Goal: Task Accomplishment & Management: Complete application form

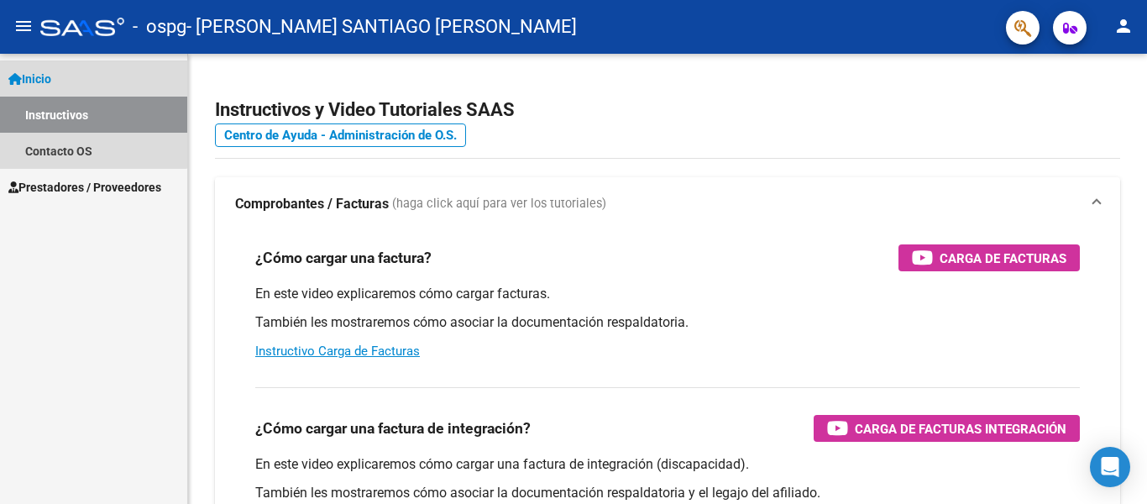
click at [62, 113] on link "Instructivos" at bounding box center [93, 115] width 187 height 36
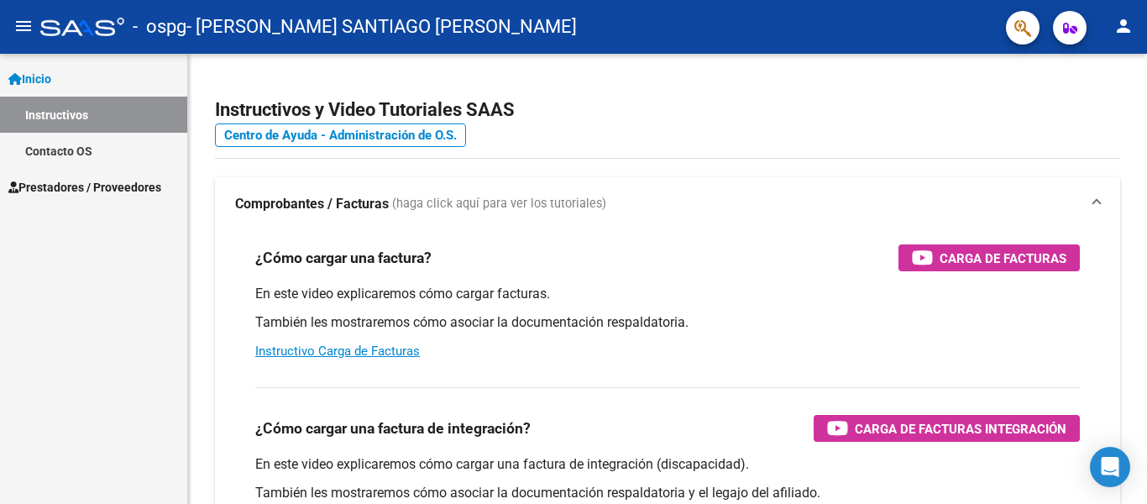
click at [59, 188] on span "Prestadores / Proveedores" at bounding box center [84, 187] width 153 height 18
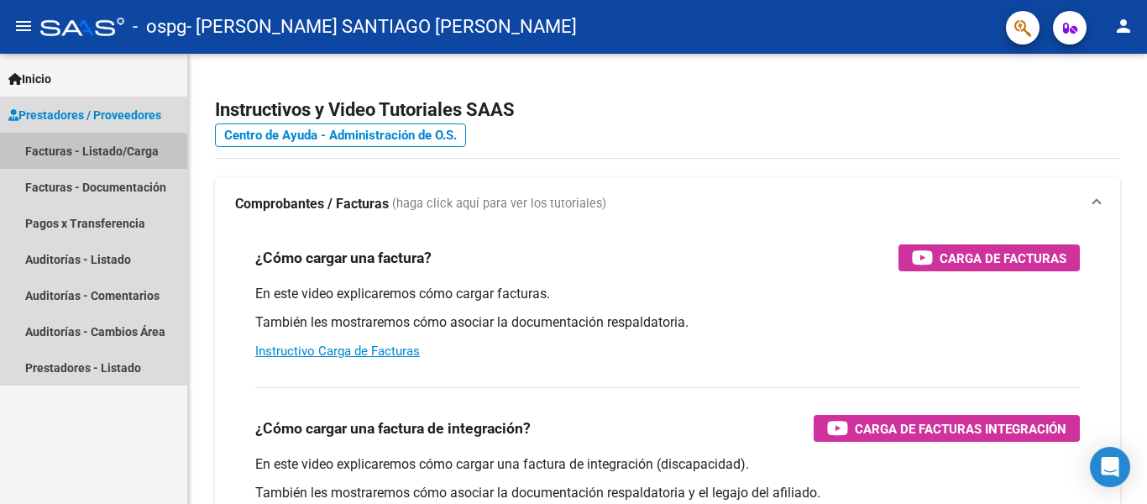
click at [50, 152] on link "Facturas - Listado/Carga" at bounding box center [93, 151] width 187 height 36
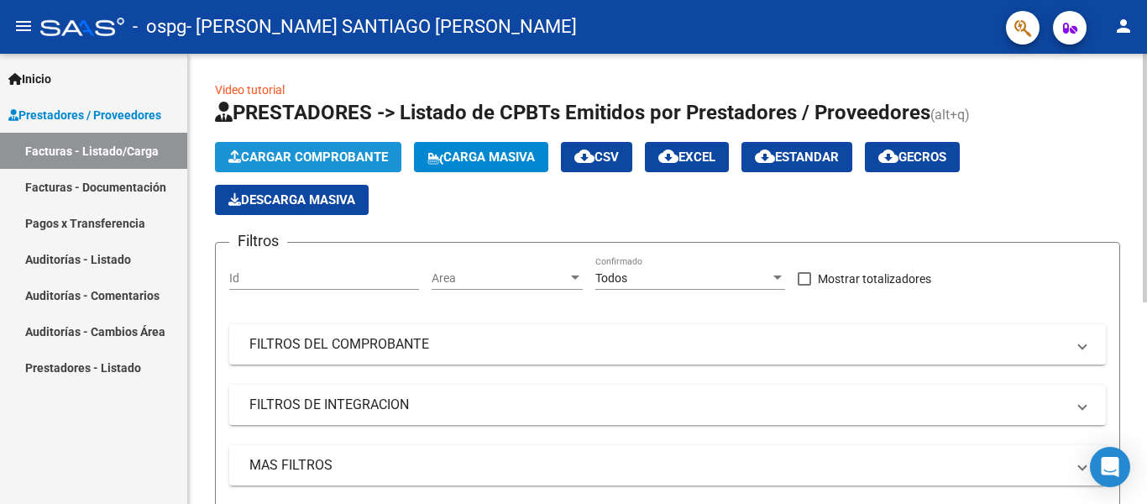
click at [277, 153] on span "Cargar Comprobante" at bounding box center [308, 156] width 160 height 15
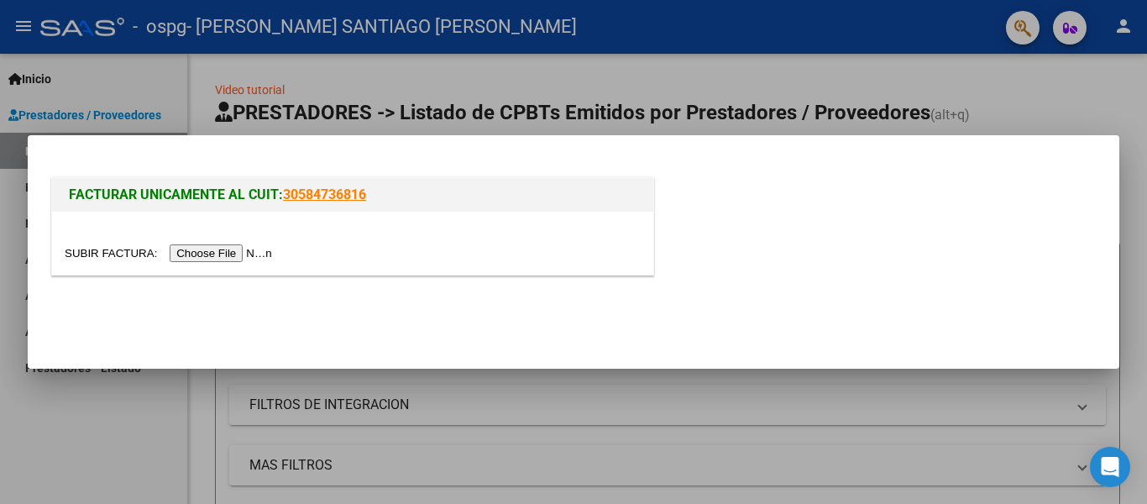
click at [208, 253] on input "file" at bounding box center [171, 253] width 212 height 18
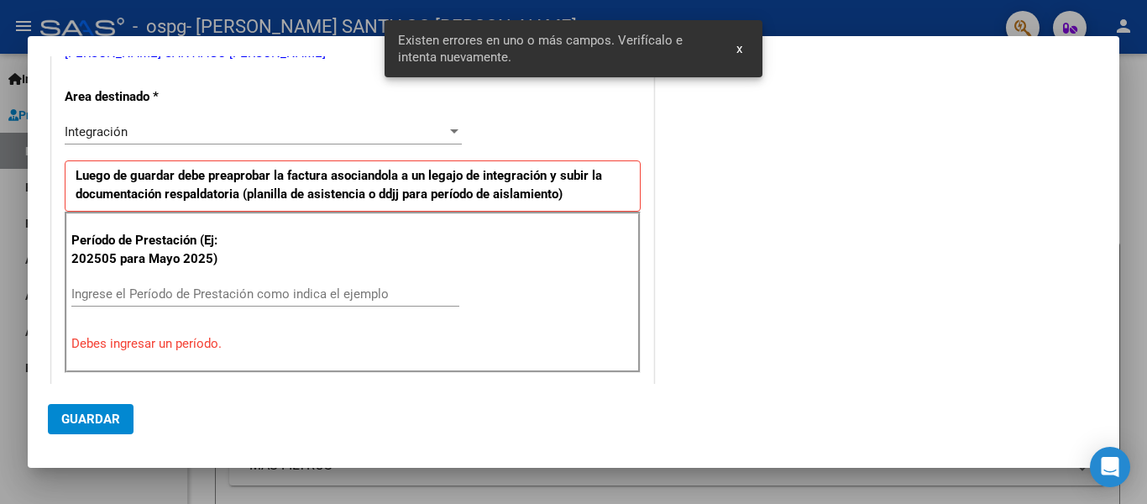
scroll to position [327, 0]
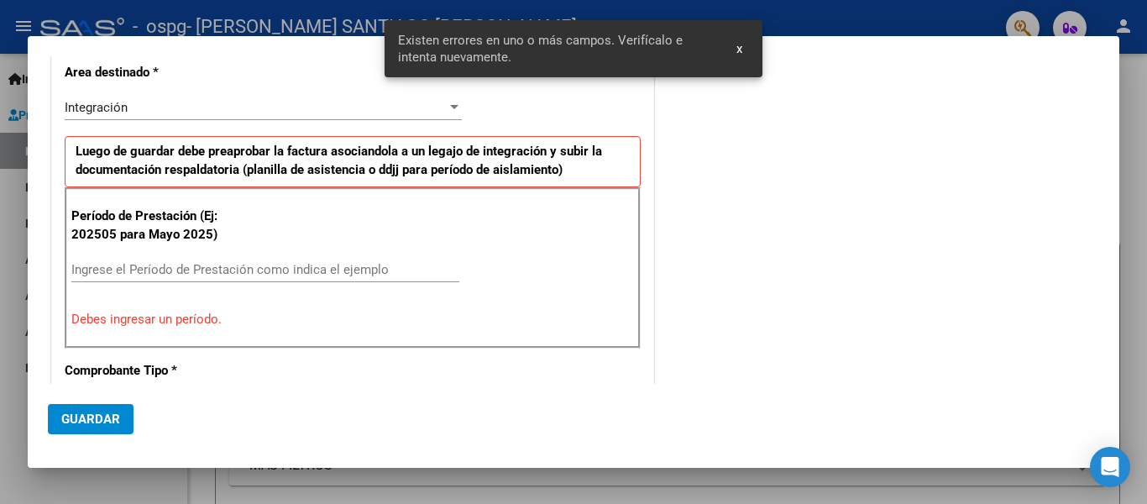
click at [207, 274] on input "Ingrese el Período de Prestación como indica el ejemplo" at bounding box center [265, 269] width 388 height 15
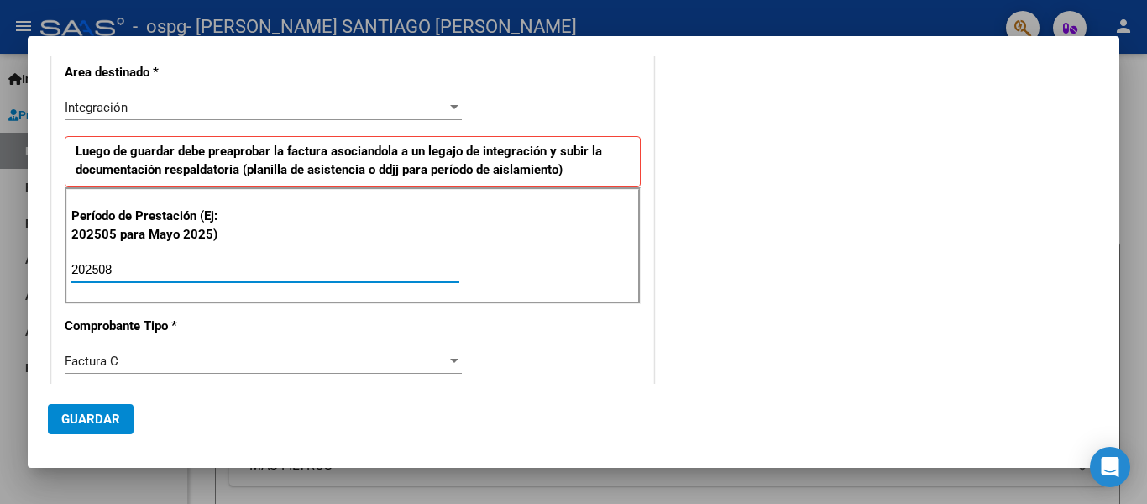
type input "202508"
click at [97, 413] on span "Guardar" at bounding box center [90, 418] width 59 height 15
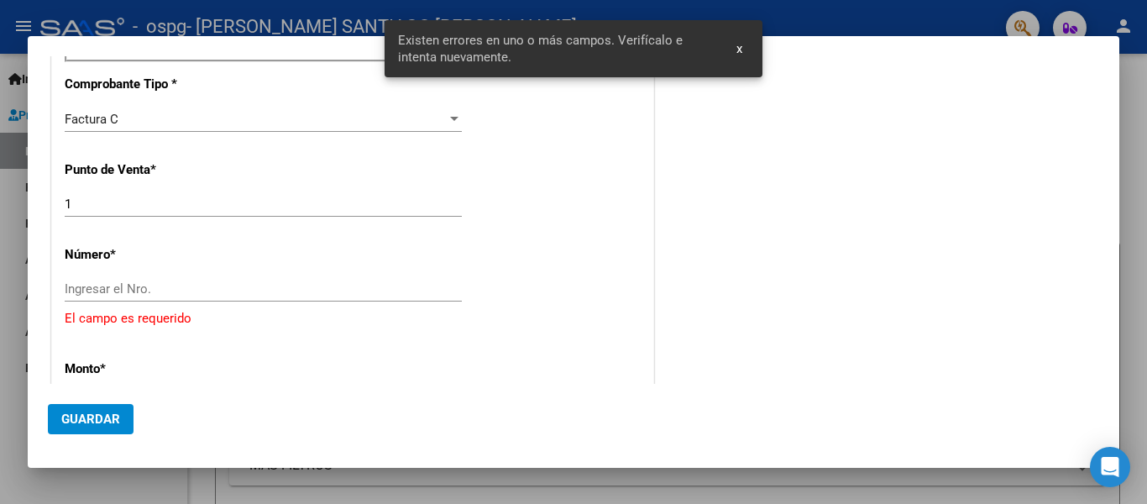
scroll to position [636, 0]
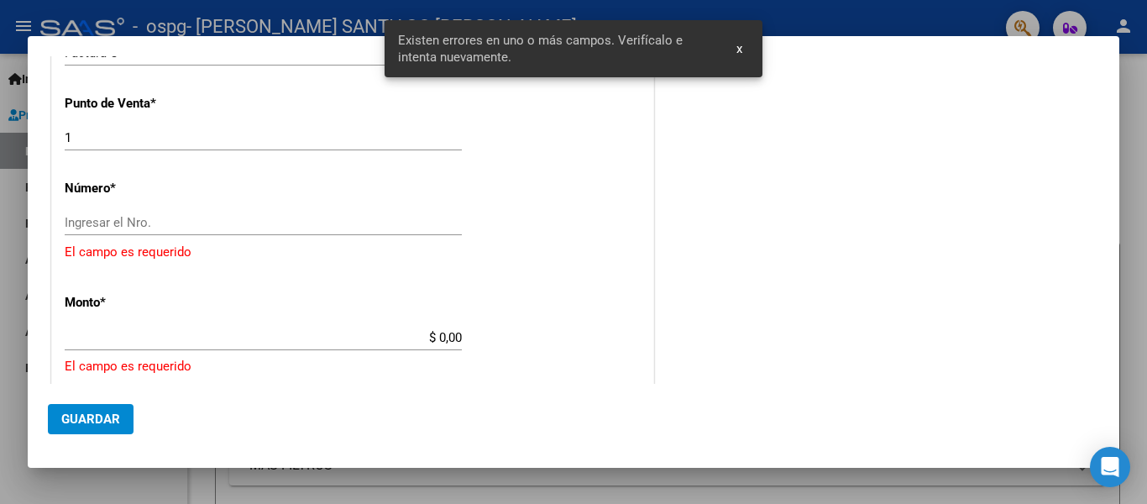
click at [164, 227] on input "Ingresar el Nro." at bounding box center [263, 222] width 397 height 15
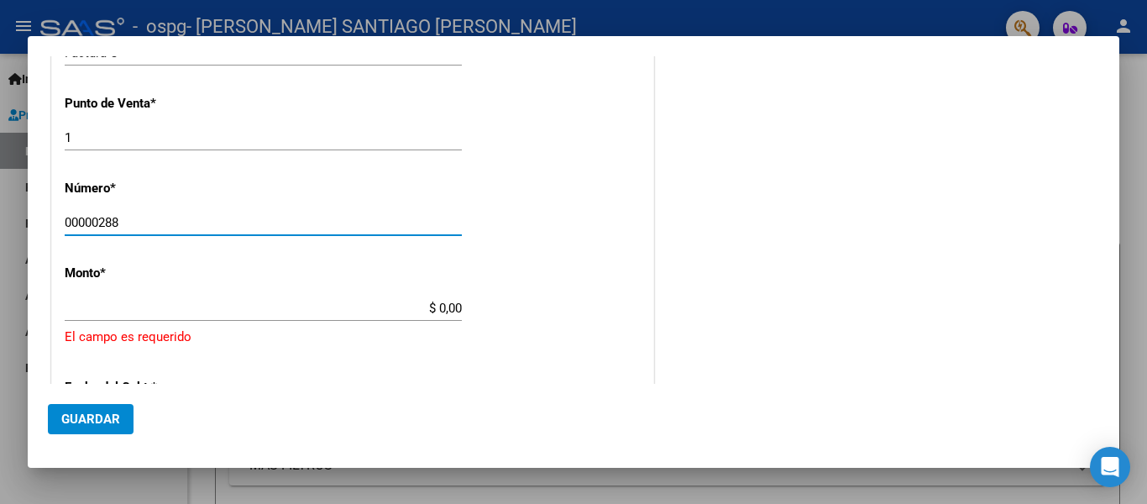
type input "00000288"
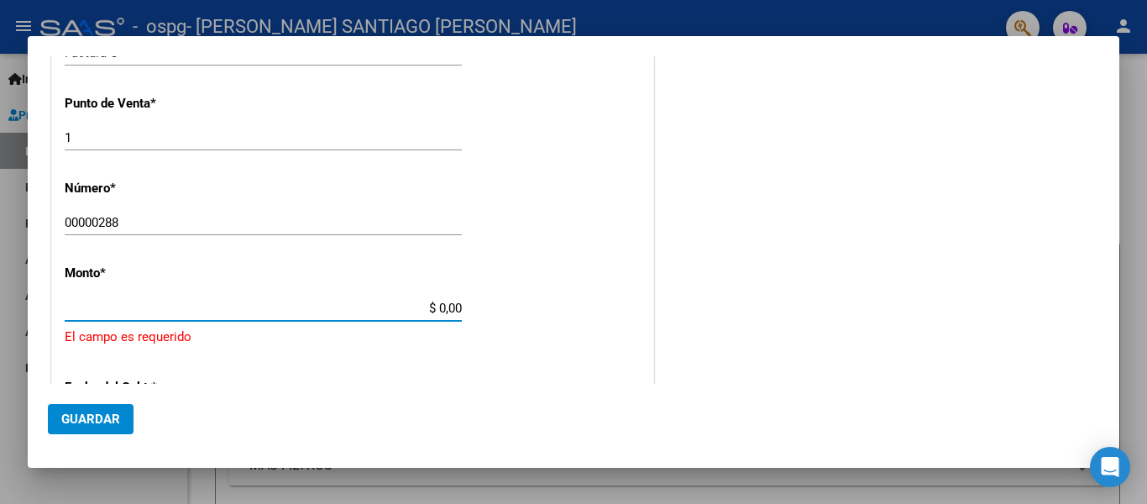
click at [149, 314] on input "$ 0,00" at bounding box center [263, 308] width 397 height 15
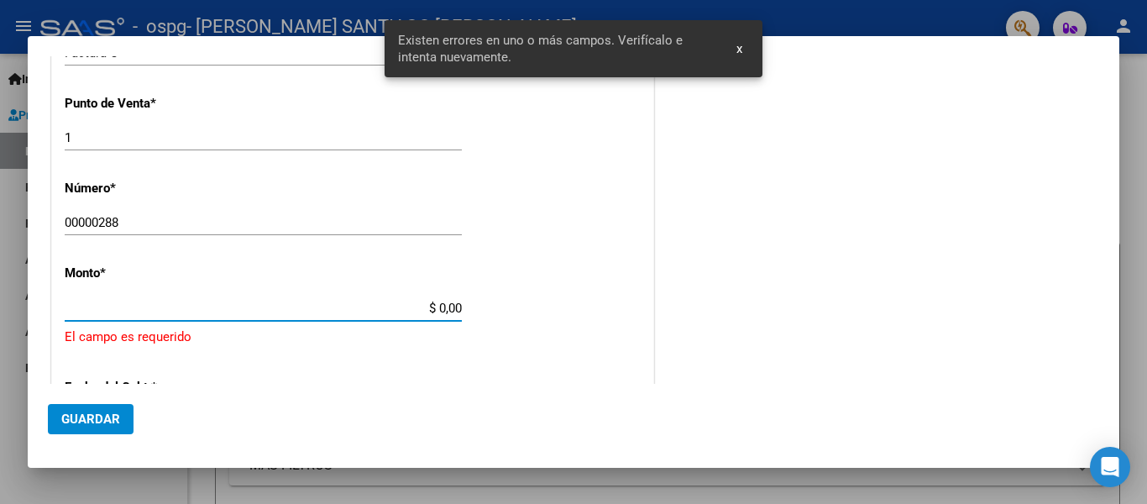
scroll to position [720, 0]
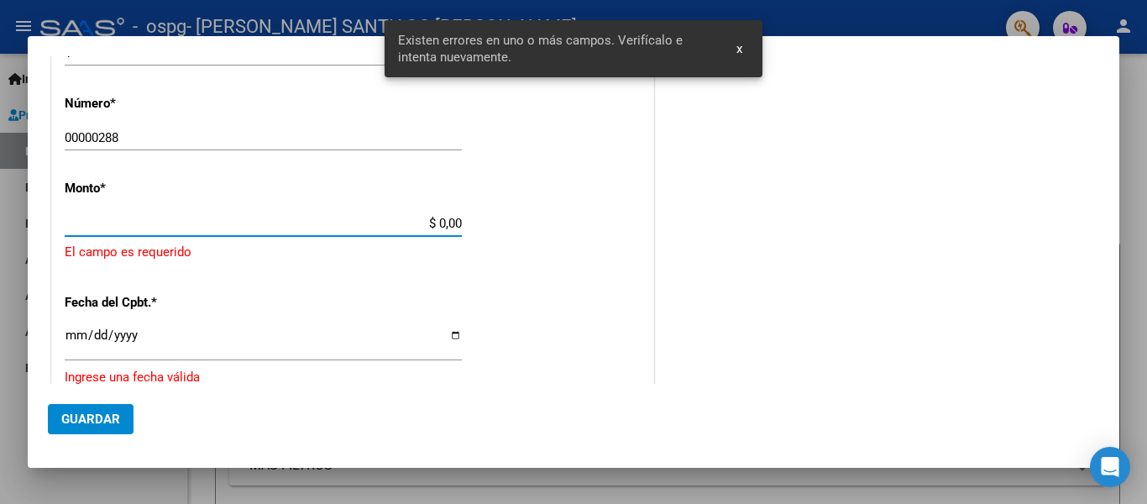
click at [495, 64] on span "Existen errores en uno o más campos. Verifícalo e intenta nuevamente." at bounding box center [557, 49] width 319 height 34
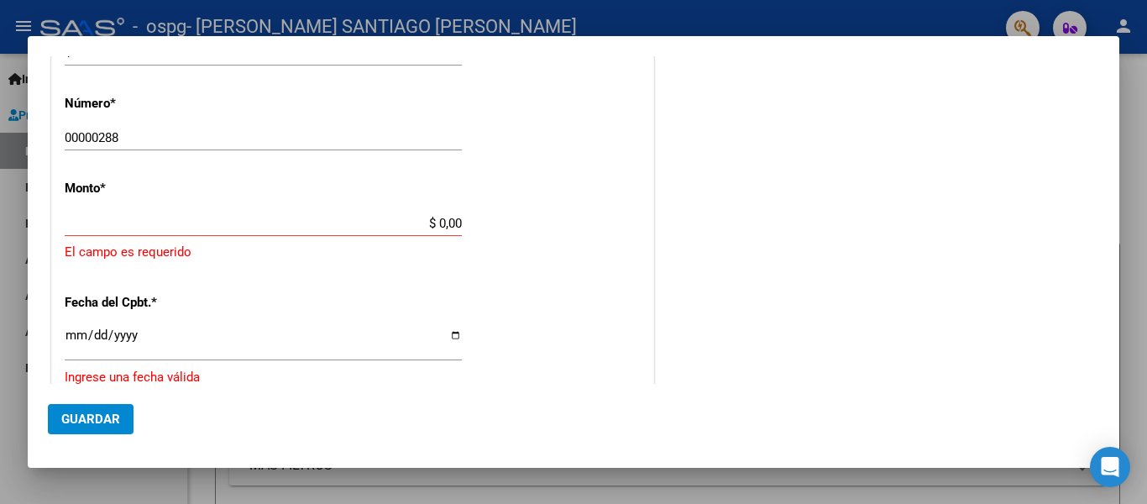
click at [268, 139] on input "00000288" at bounding box center [263, 137] width 397 height 15
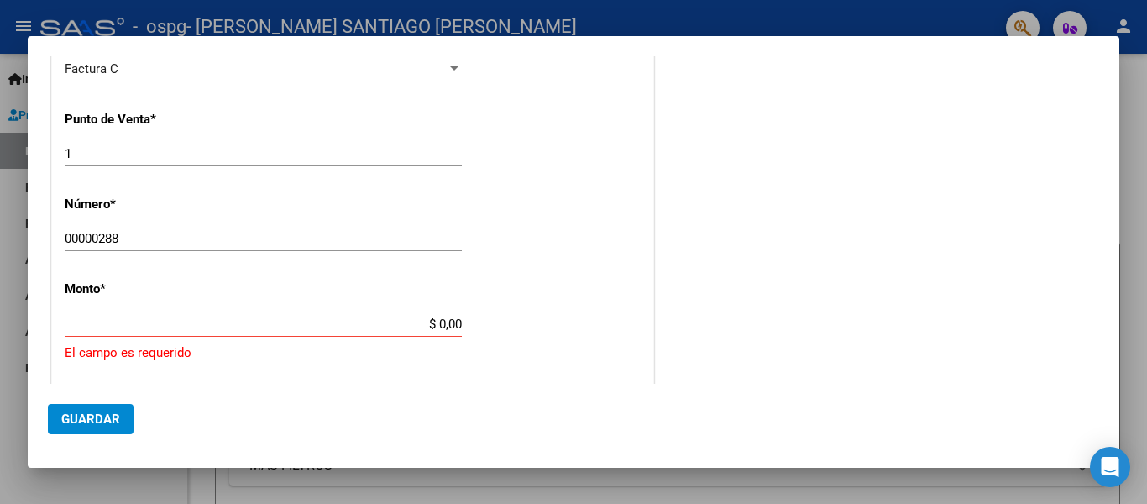
scroll to position [632, 0]
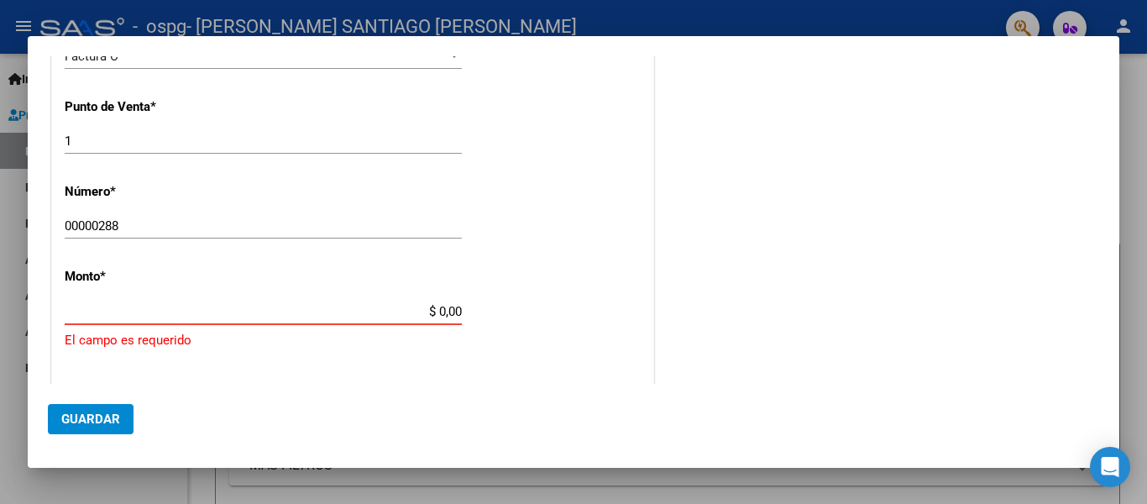
click at [202, 309] on input "$ 0,00" at bounding box center [263, 311] width 397 height 15
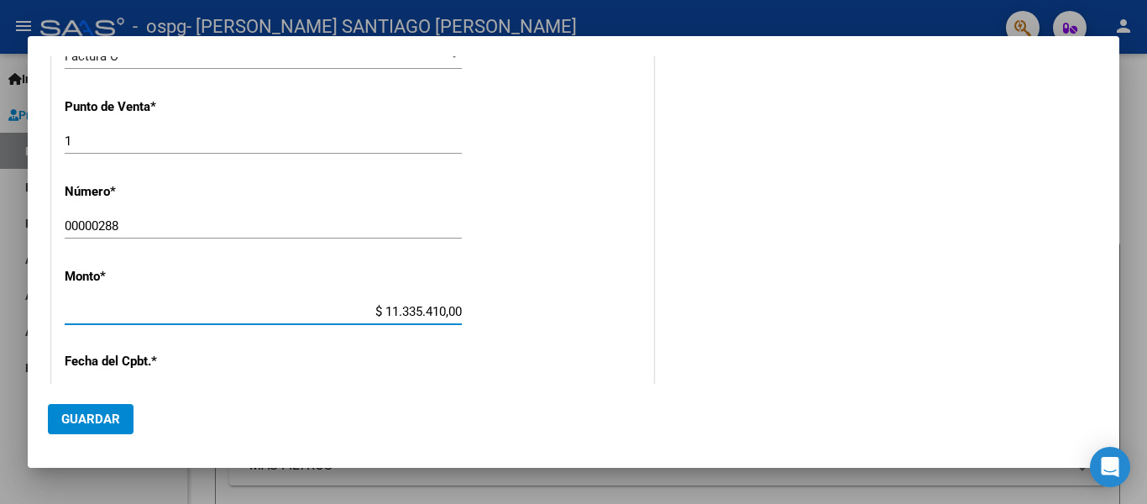
type input "$ 113.354.910,00"
click at [460, 313] on app-form-text-field "Monto * $ 113.354.910,00 [GEOGRAPHIC_DATA]" at bounding box center [270, 294] width 411 height 50
click at [275, 312] on input "$ 113.354.910,00" at bounding box center [263, 311] width 397 height 15
click at [275, 306] on input "$ 113.354.910,00" at bounding box center [263, 311] width 397 height 15
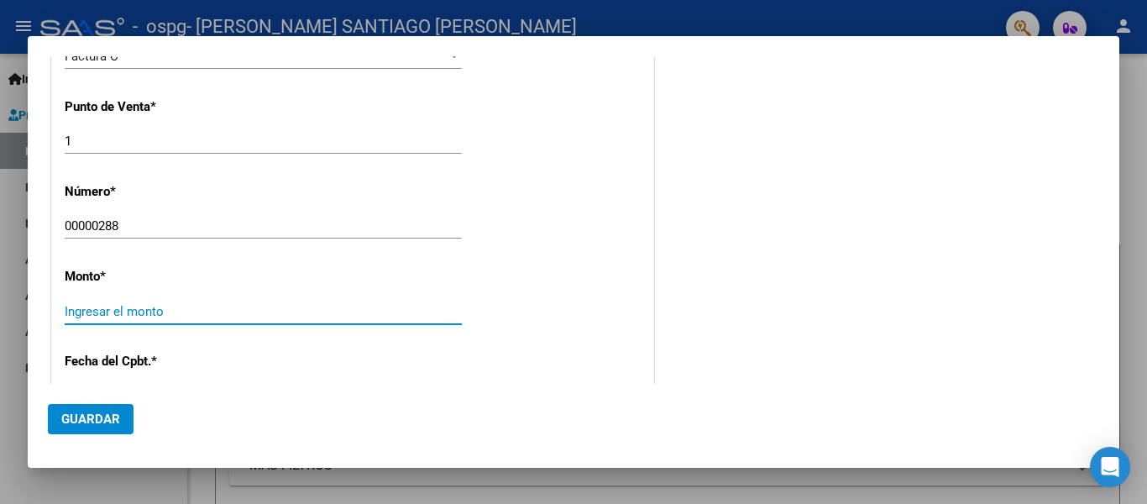
click at [275, 306] on input "Ingresar el monto" at bounding box center [263, 311] width 397 height 15
click at [276, 319] on div "Ingresar el monto" at bounding box center [263, 311] width 397 height 25
type input "$ 111.335,49"
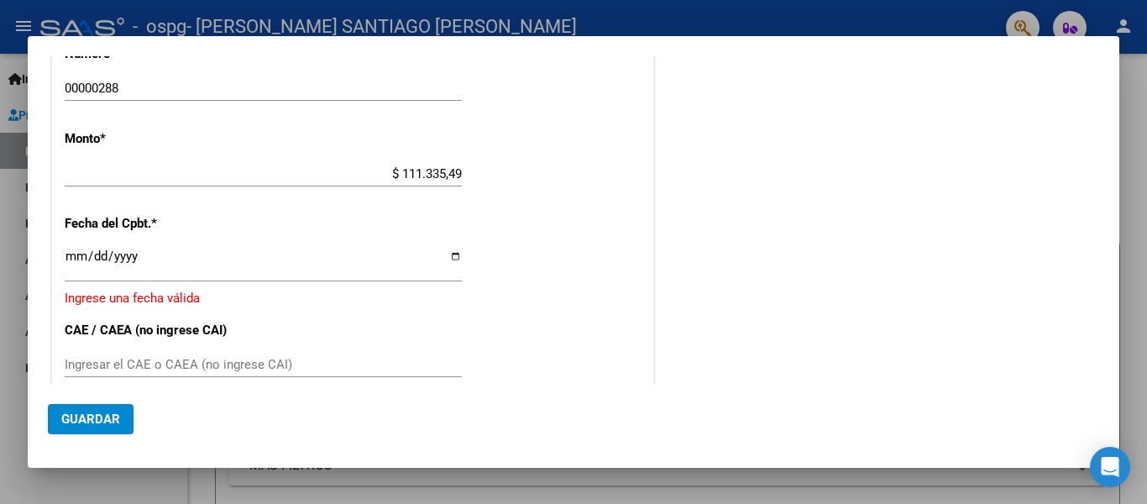
scroll to position [786, 0]
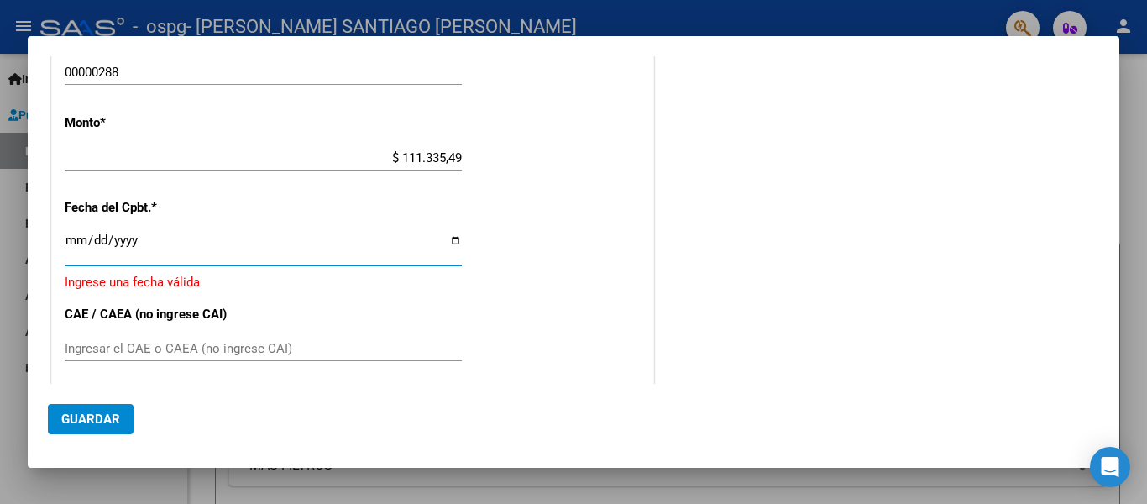
click at [81, 244] on input "Ingresar la fecha" at bounding box center [263, 246] width 397 height 27
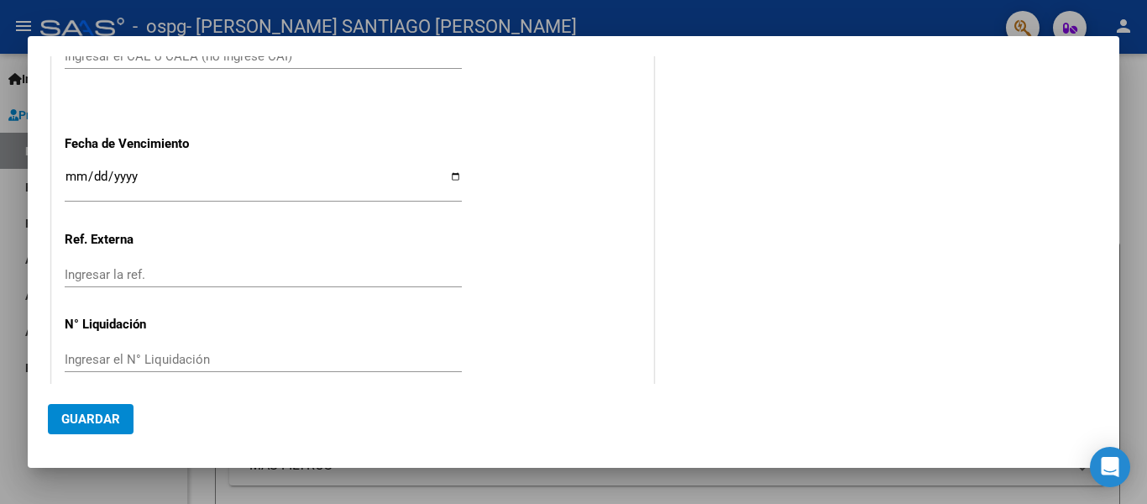
type input "[DATE]"
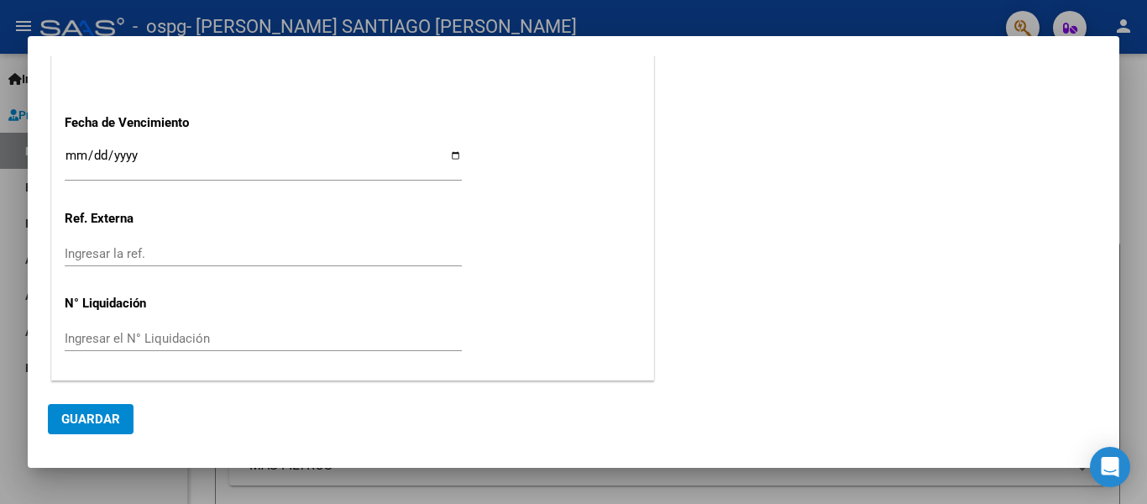
scroll to position [1068, 0]
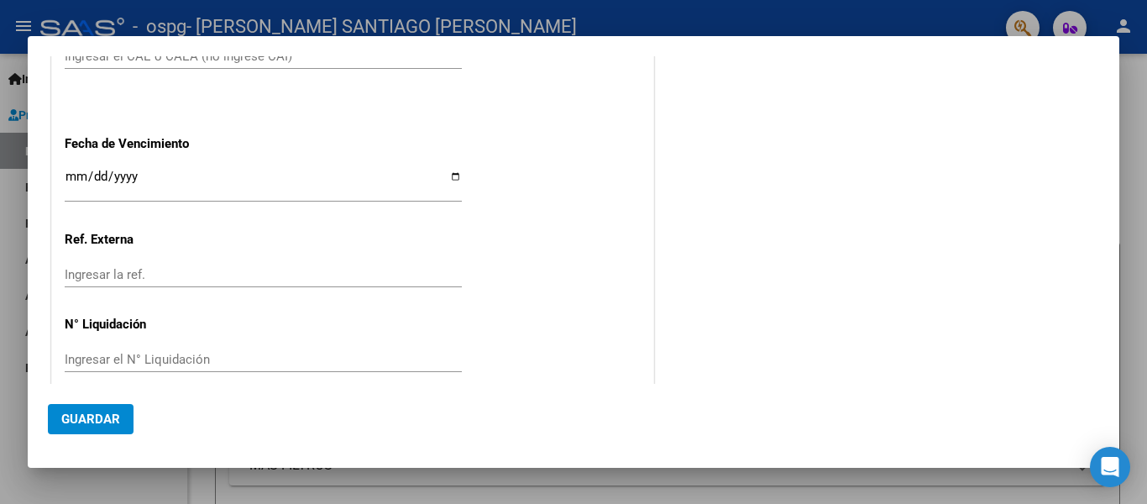
click at [115, 170] on input "Ingresar la fecha" at bounding box center [263, 183] width 397 height 27
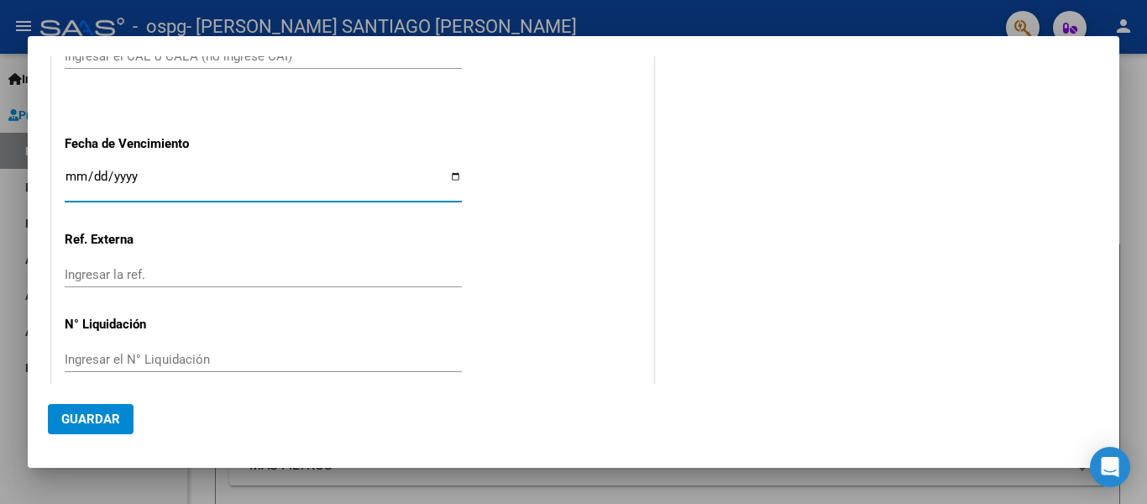
click at [454, 170] on input "Ingresar la fecha" at bounding box center [263, 183] width 397 height 27
click at [456, 174] on input "Ingresar la fecha" at bounding box center [263, 183] width 397 height 27
click at [453, 170] on input "Ingresar la fecha" at bounding box center [263, 183] width 397 height 27
type input "[DATE]"
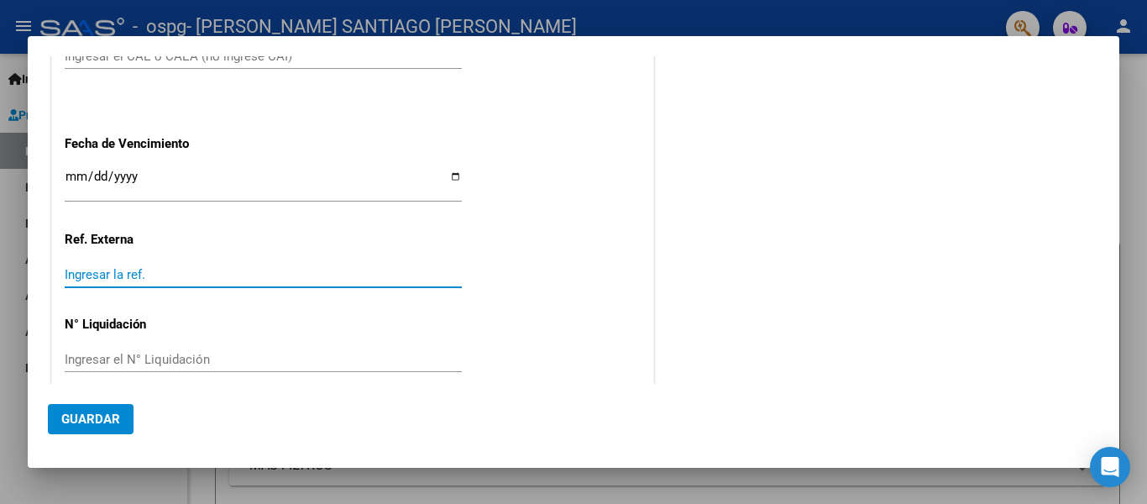
click at [99, 267] on input "Ingresar la ref." at bounding box center [263, 274] width 397 height 15
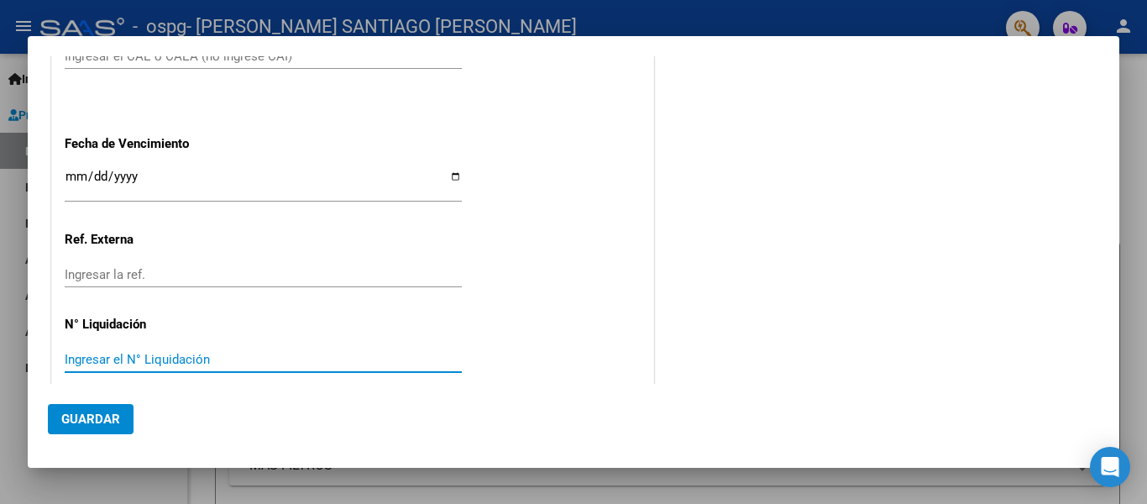
click at [95, 352] on input "Ingresar el N° Liquidación" at bounding box center [263, 359] width 397 height 15
click at [87, 419] on span "Guardar" at bounding box center [90, 418] width 59 height 15
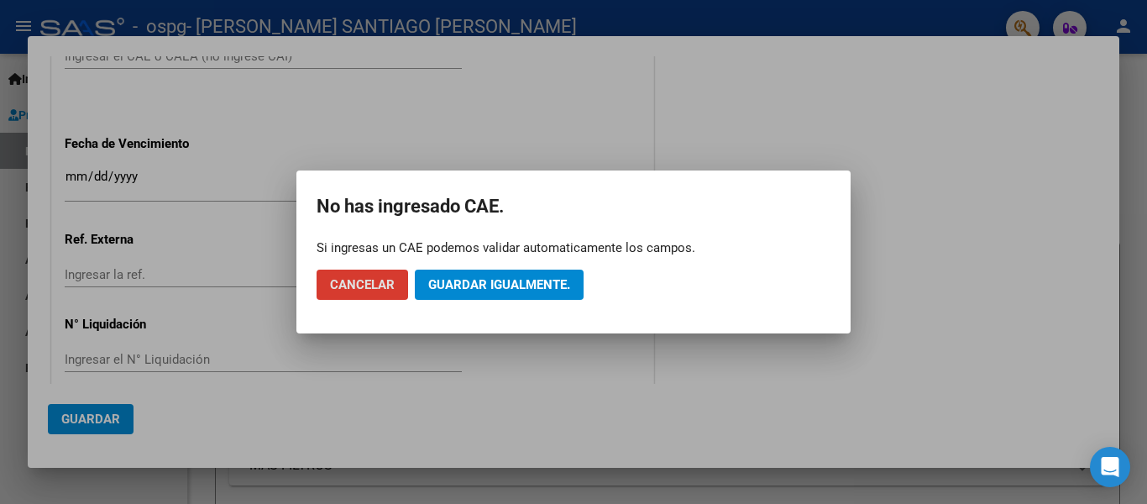
click at [361, 107] on div at bounding box center [573, 252] width 1147 height 504
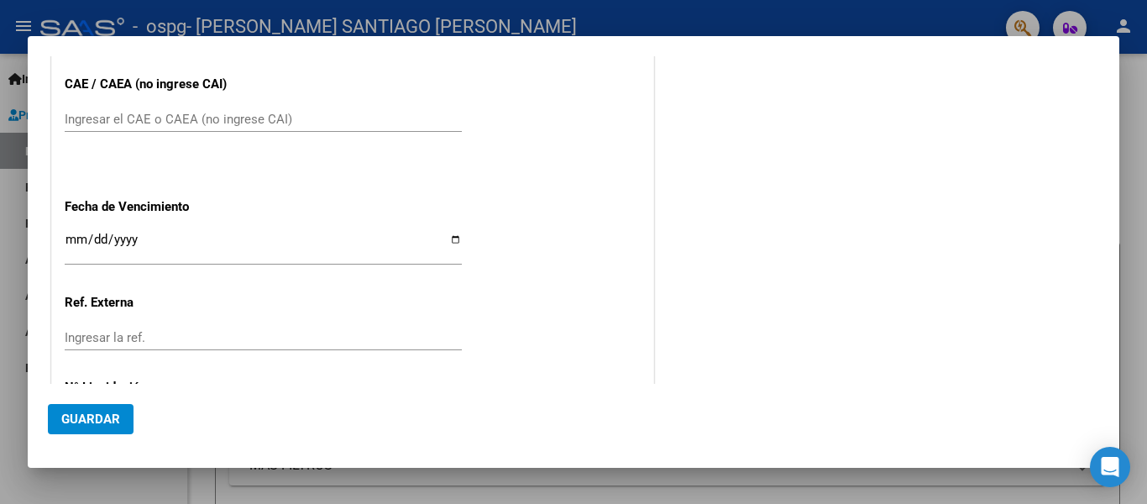
scroll to position [930, 0]
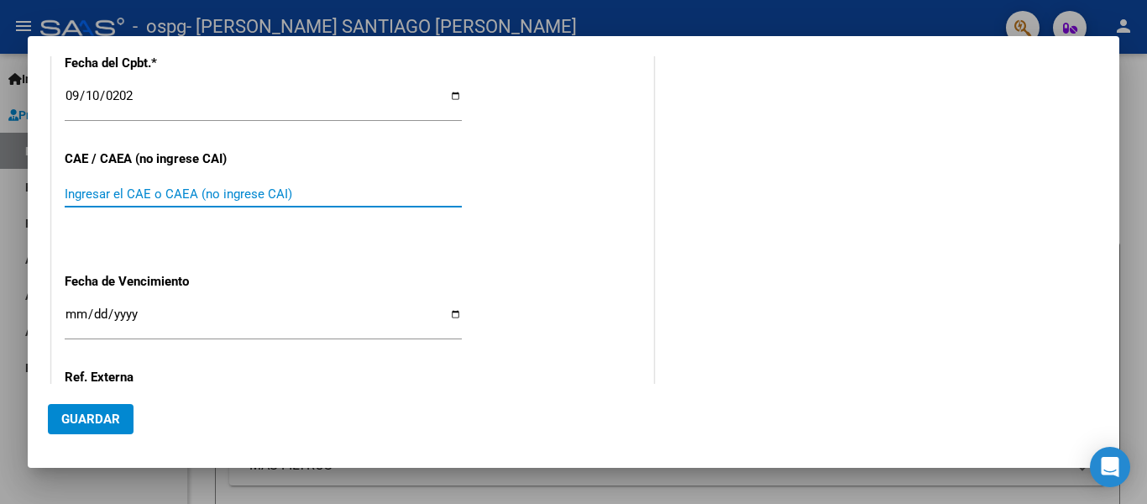
click at [283, 186] on input "Ingresar el CAE o CAEA (no ingrese CAI)" at bounding box center [263, 193] width 397 height 15
click at [139, 186] on input "Ingresar el CAE o CAEA (no ingrese CAI)" at bounding box center [263, 193] width 397 height 15
type input "75413365218044"
click at [93, 427] on button "Guardar" at bounding box center [91, 419] width 86 height 30
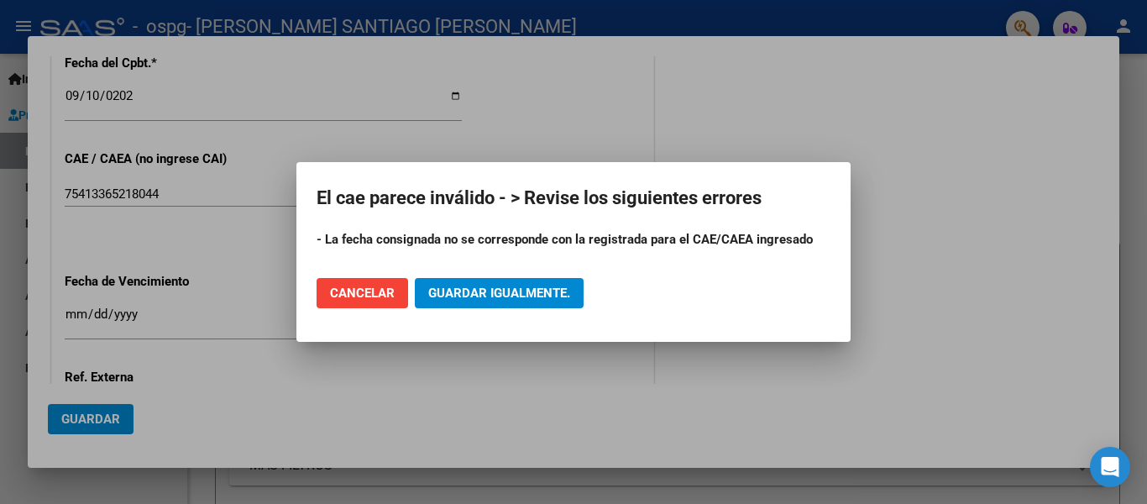
click at [175, 174] on div at bounding box center [573, 252] width 1147 height 504
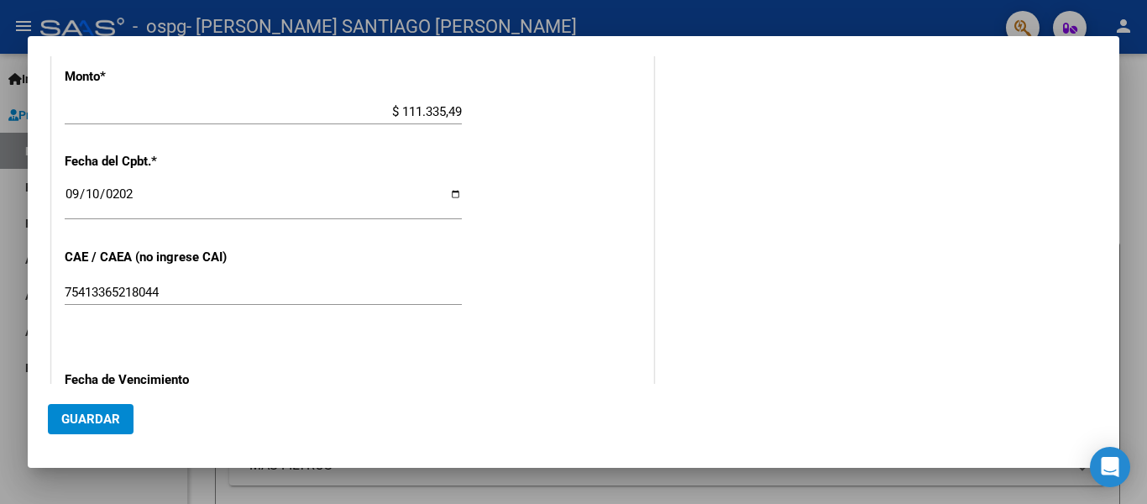
scroll to position [836, 0]
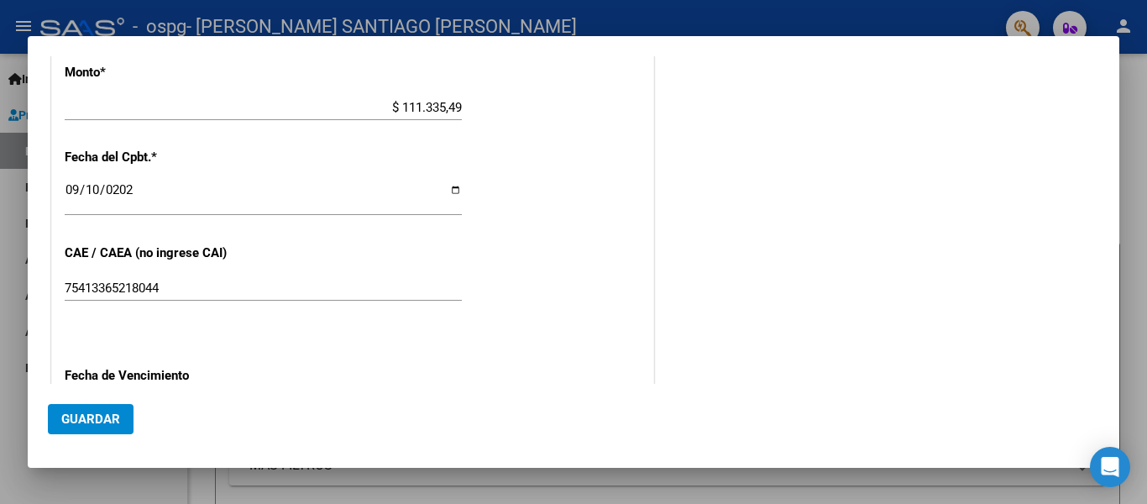
click at [448, 187] on input "[DATE]" at bounding box center [263, 196] width 397 height 27
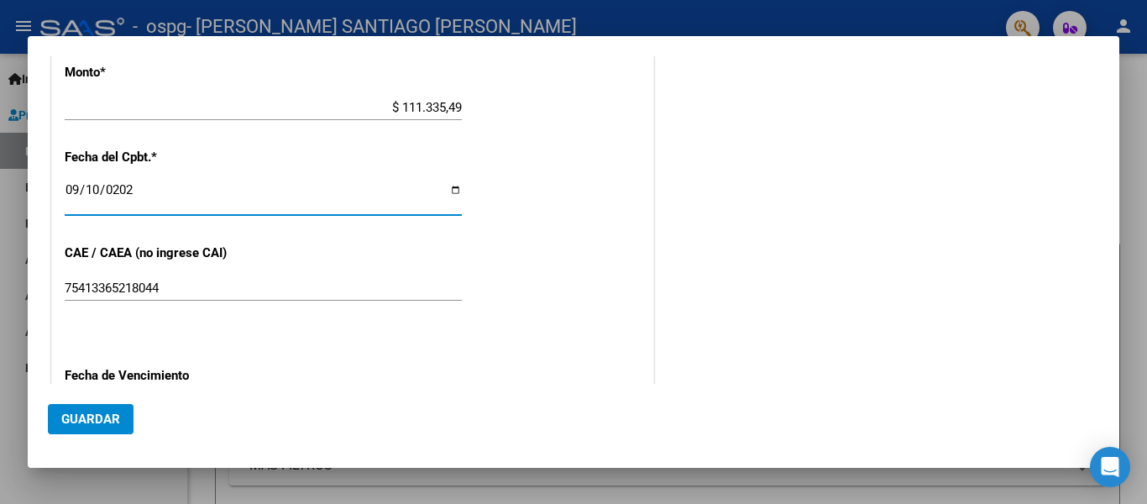
click at [444, 188] on input "[DATE]" at bounding box center [263, 196] width 397 height 27
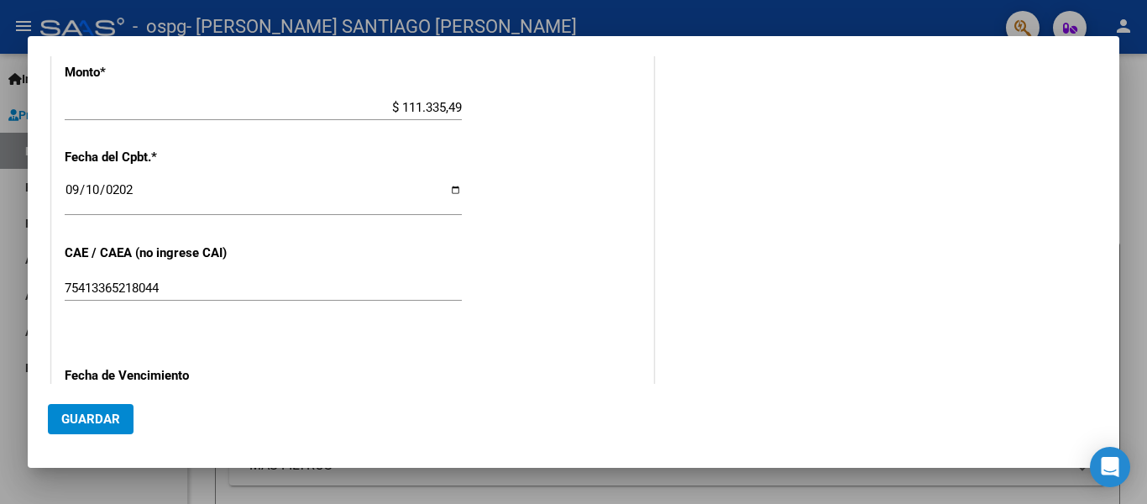
click at [219, 250] on p "CAE / CAEA (no ingrese CAI)" at bounding box center [151, 252] width 173 height 19
click at [450, 194] on input "[DATE]" at bounding box center [263, 196] width 397 height 27
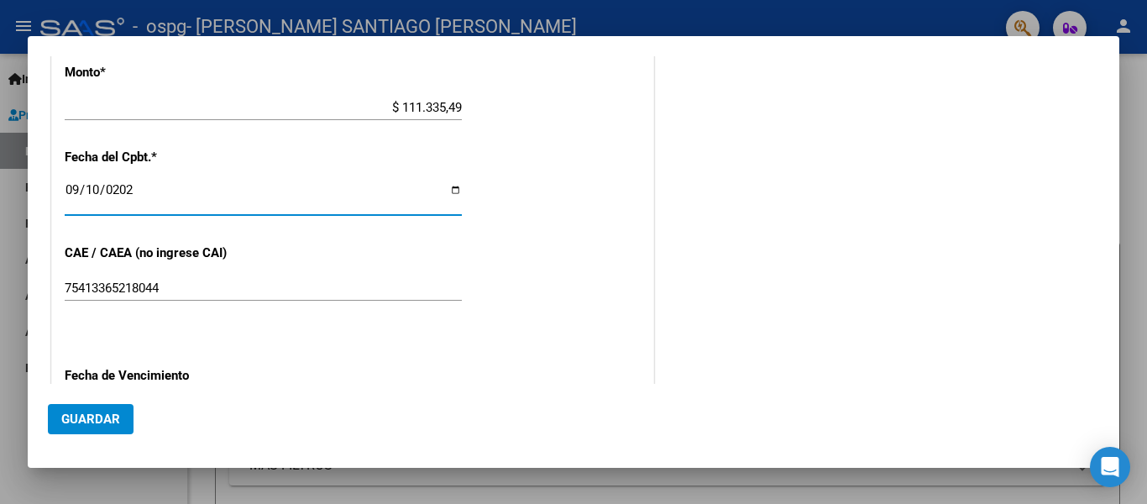
click at [94, 191] on input "[DATE]" at bounding box center [263, 196] width 397 height 27
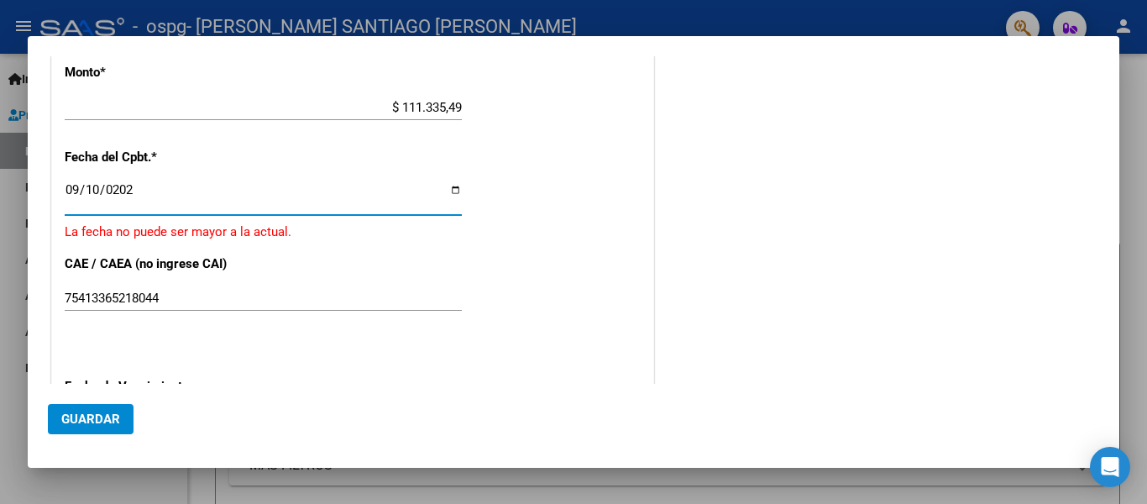
click at [242, 222] on p "La fecha no puede ser mayor a la actual." at bounding box center [353, 231] width 576 height 19
click at [448, 189] on input "[DATE]" at bounding box center [263, 196] width 397 height 27
type input "[DATE]"
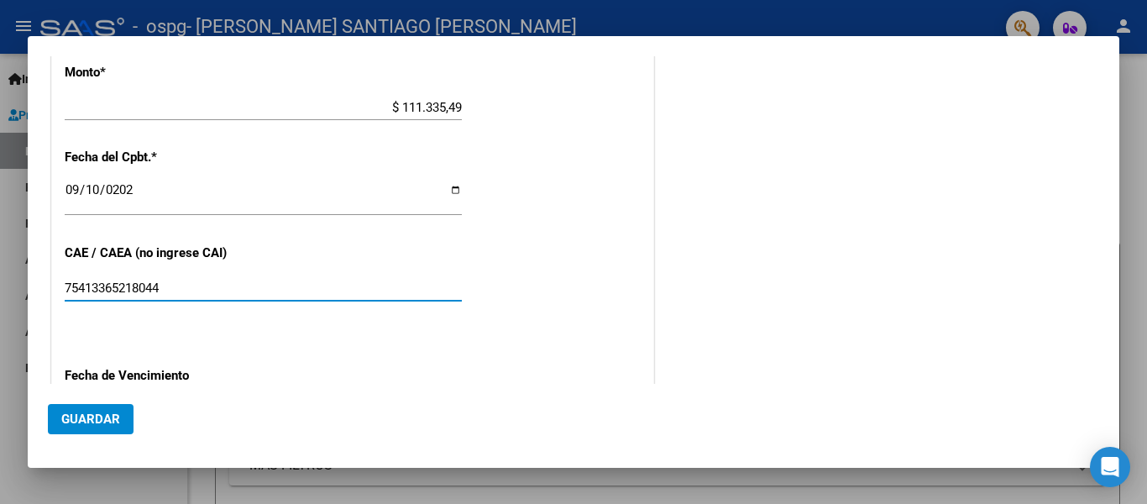
click at [216, 280] on input "75413365218044" at bounding box center [263, 287] width 397 height 15
click at [113, 412] on span "Guardar" at bounding box center [90, 418] width 59 height 15
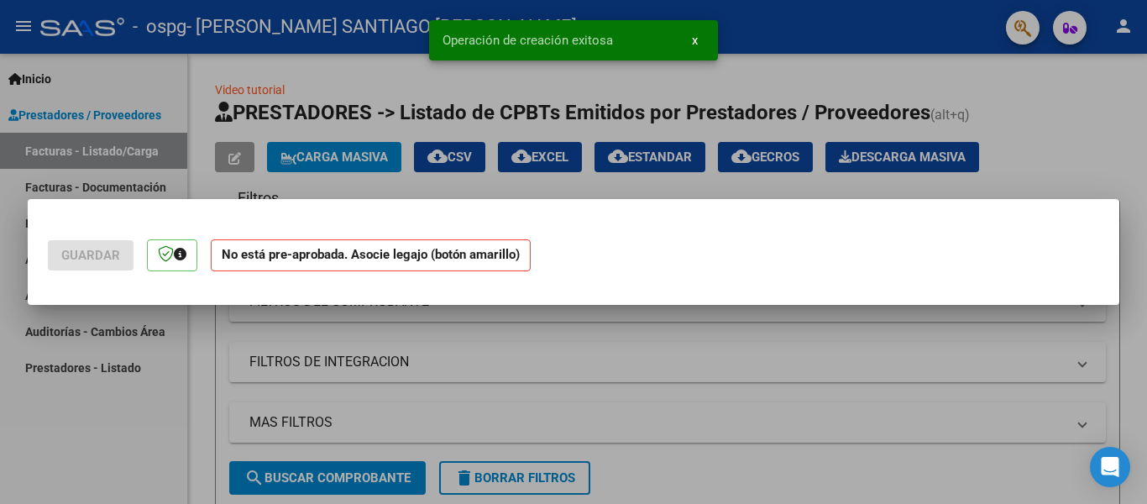
scroll to position [0, 0]
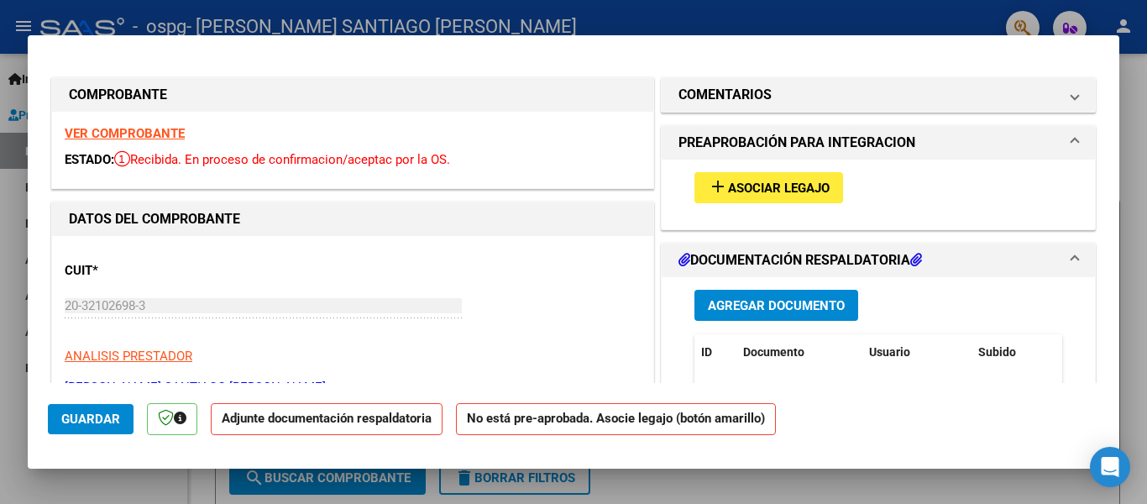
click at [743, 307] on span "Agregar Documento" at bounding box center [776, 305] width 137 height 15
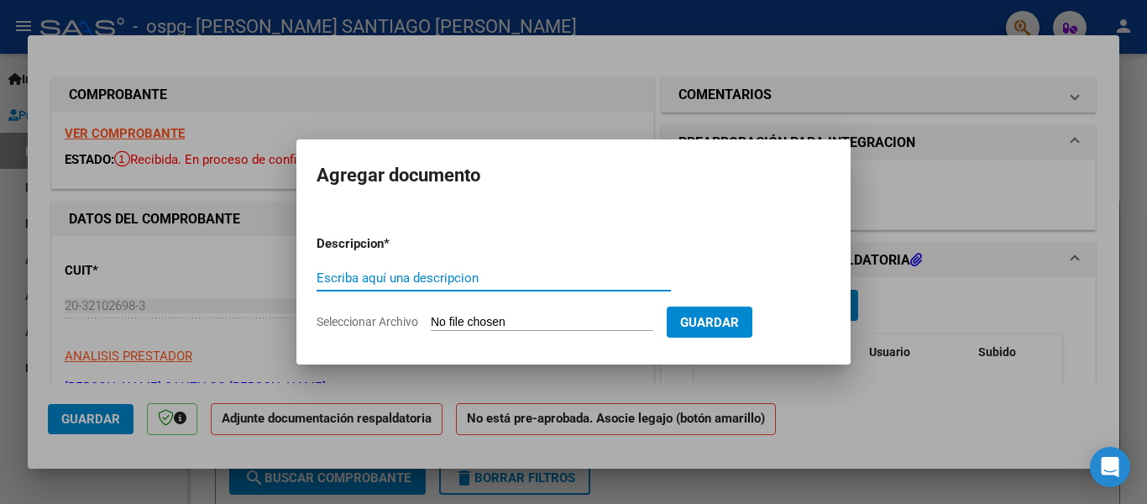
type input "a"
type input "ASISTECIA"
click at [476, 315] on input "Seleccionar Archivo" at bounding box center [542, 323] width 222 height 16
click at [465, 316] on input "Seleccionar Archivo" at bounding box center [542, 323] width 222 height 16
type input "C:\fakepath\Asistencia [PERSON_NAME] septebre.pdf"
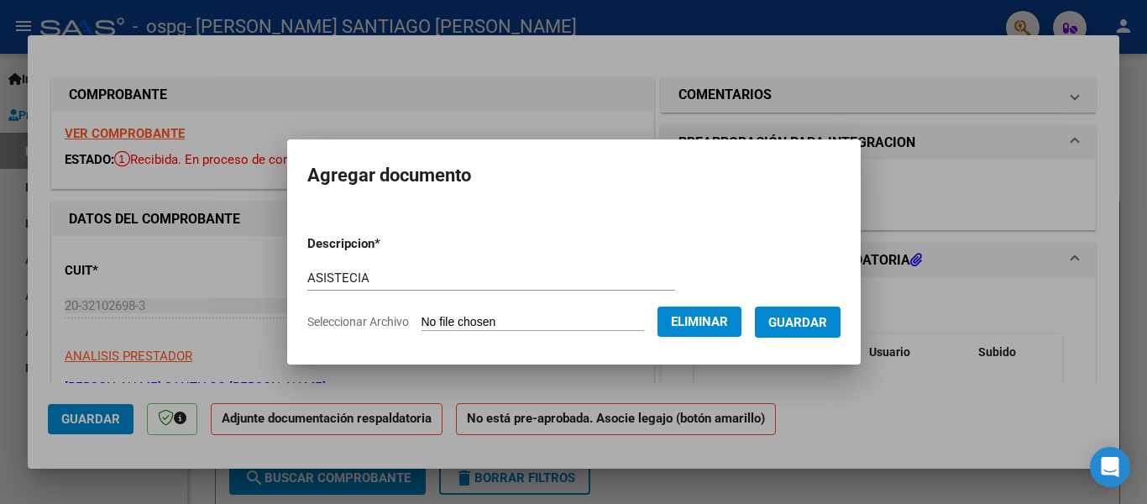
click at [826, 317] on span "Guardar" at bounding box center [797, 322] width 59 height 15
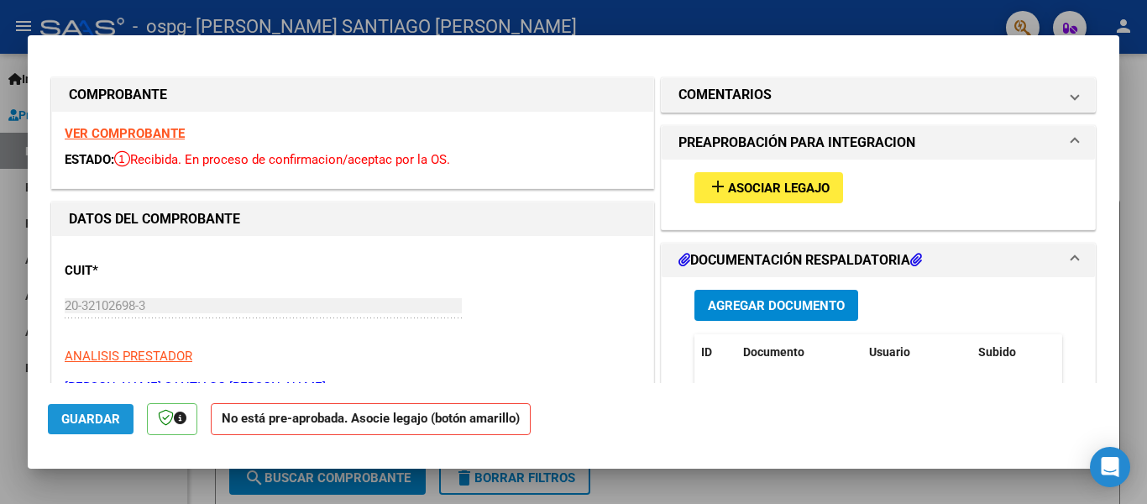
click at [87, 412] on span "Guardar" at bounding box center [90, 418] width 59 height 15
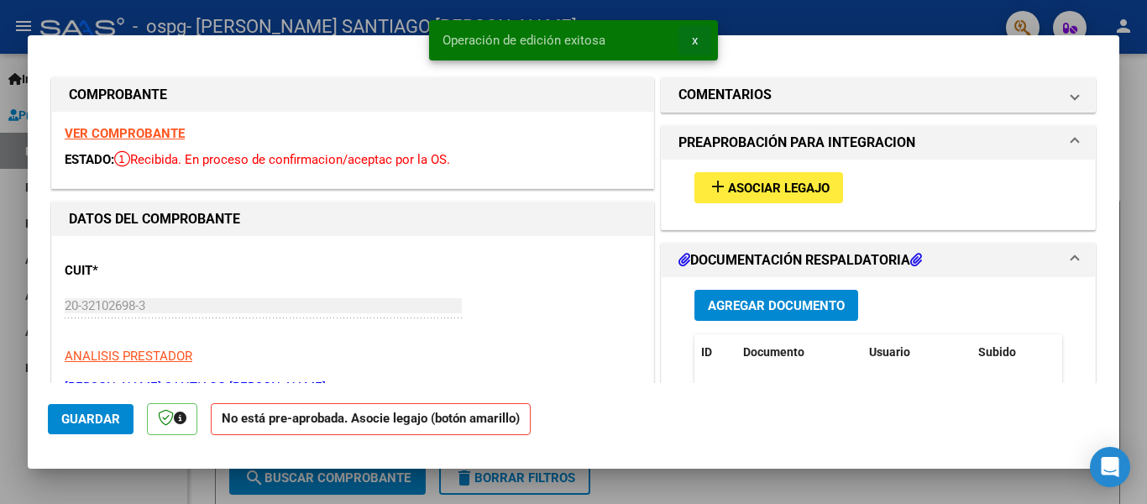
click at [692, 42] on span "x" at bounding box center [695, 40] width 6 height 15
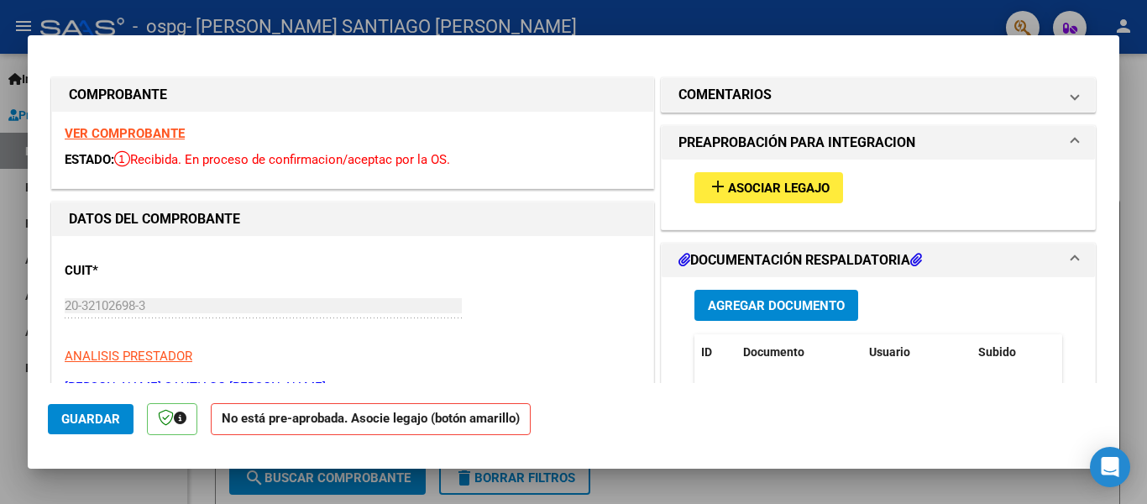
click at [739, 183] on span "Asociar Legajo" at bounding box center [779, 188] width 102 height 15
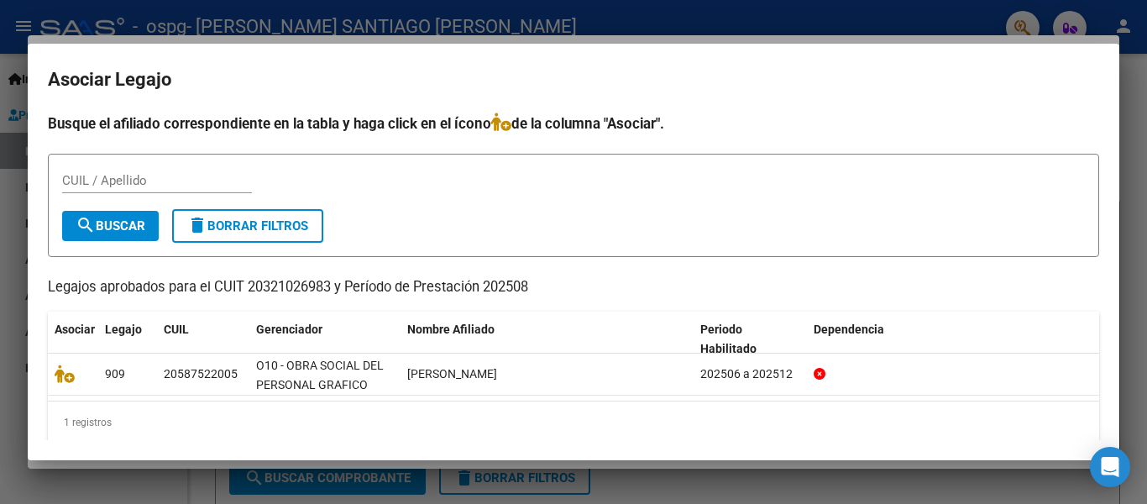
click at [1000, 114] on h4 "Busque el afiliado correspondiente en la tabla y haga click en el ícono de la c…" at bounding box center [573, 124] width 1051 height 22
click at [18, 23] on div at bounding box center [573, 252] width 1147 height 504
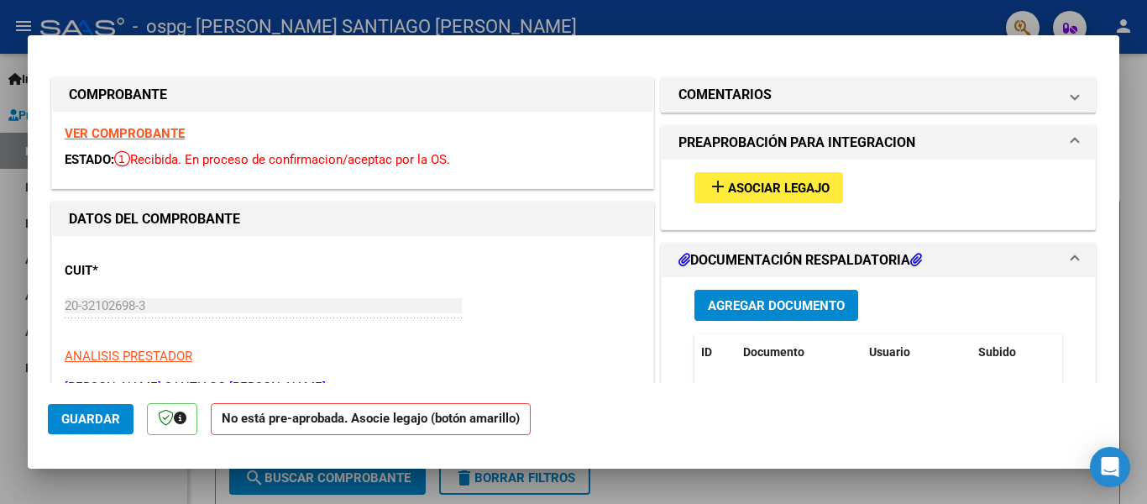
click at [1, 275] on div at bounding box center [573, 252] width 1147 height 504
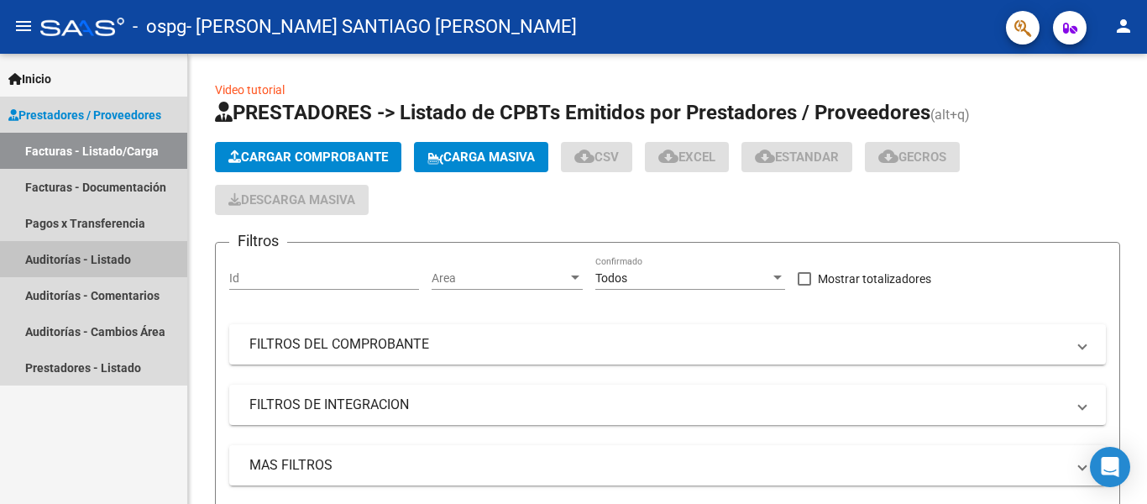
click at [1, 275] on link "Auditorías - Listado" at bounding box center [93, 259] width 187 height 36
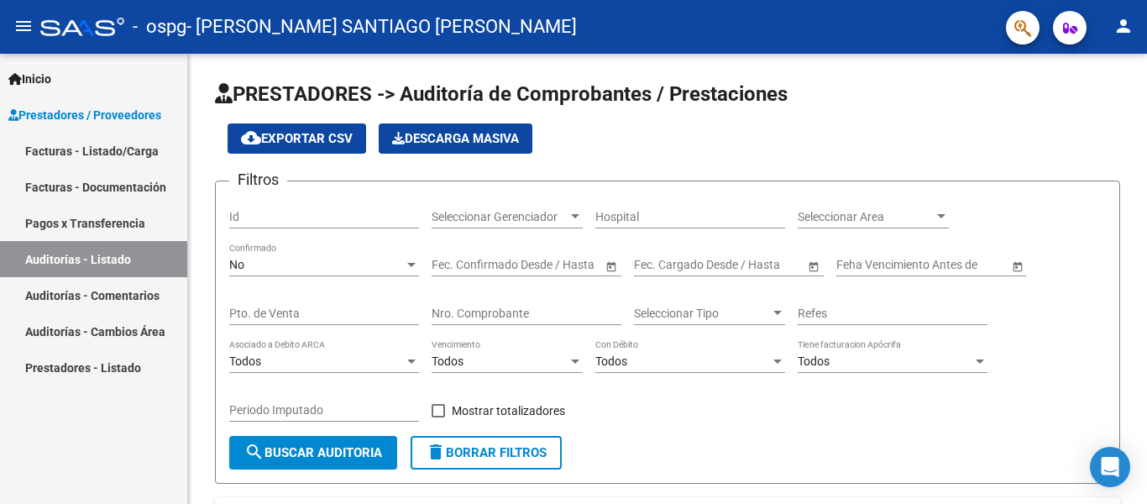
click at [78, 142] on link "Facturas - Listado/Carga" at bounding box center [93, 151] width 187 height 36
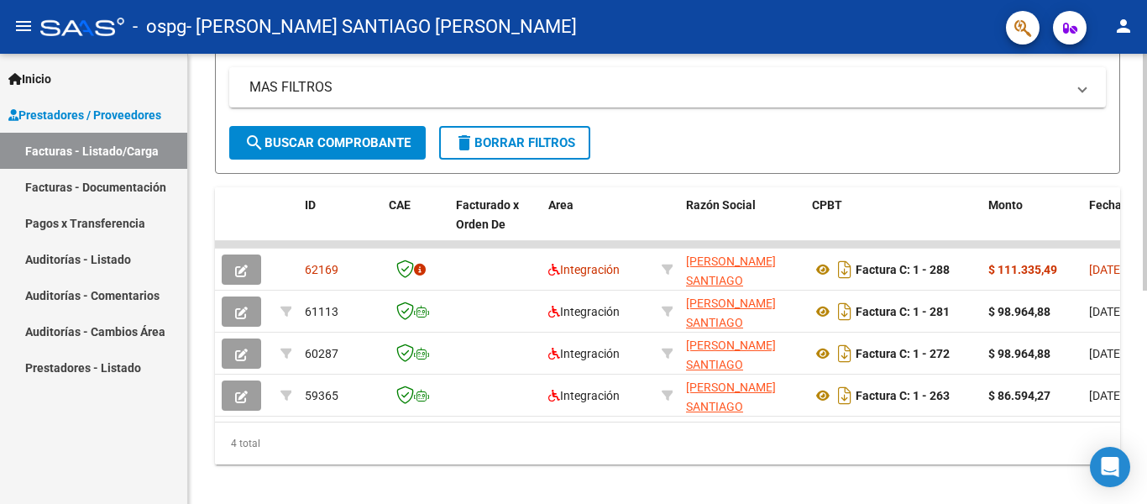
scroll to position [385, 0]
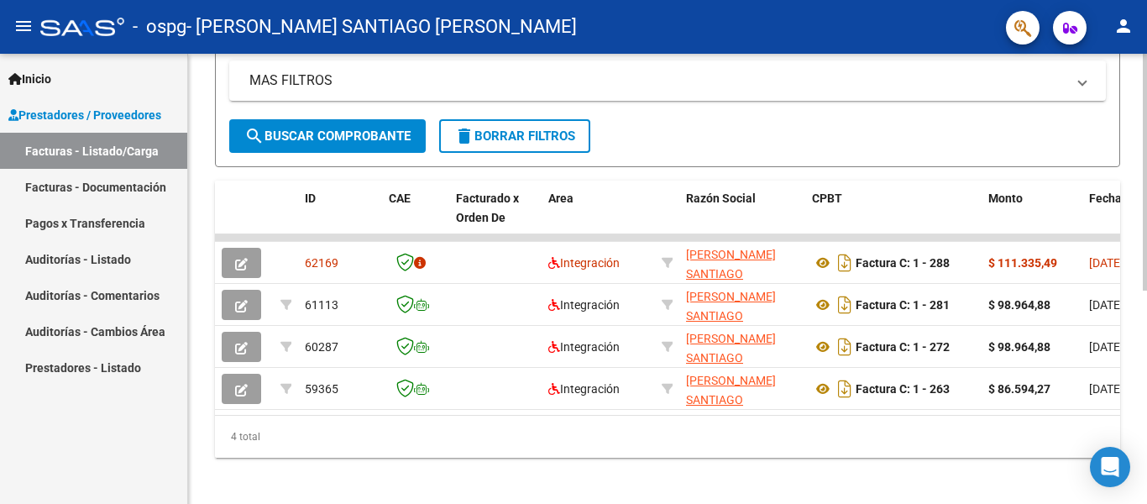
click at [1146, 291] on div at bounding box center [1145, 172] width 4 height 237
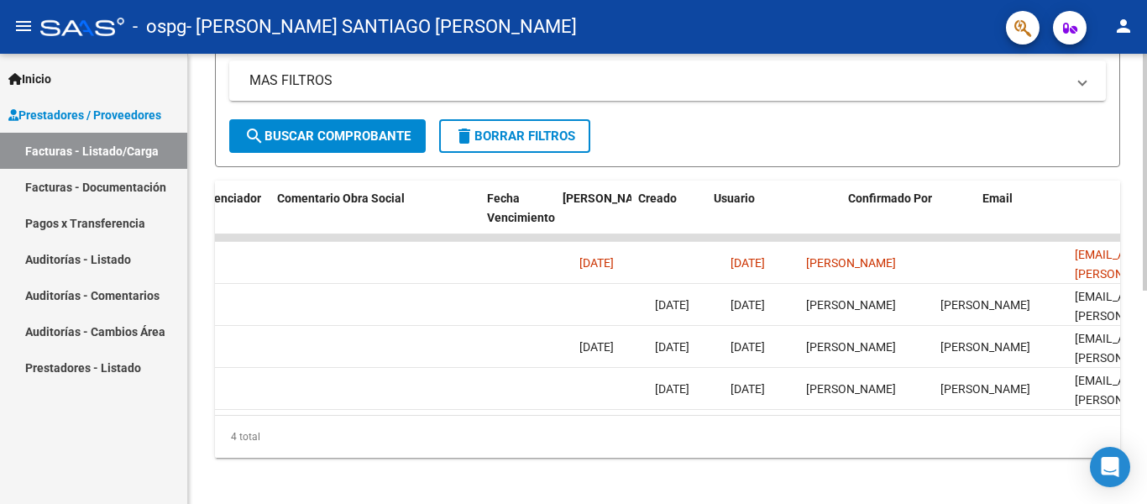
scroll to position [0, 2635]
